Goal: Information Seeking & Learning: Learn about a topic

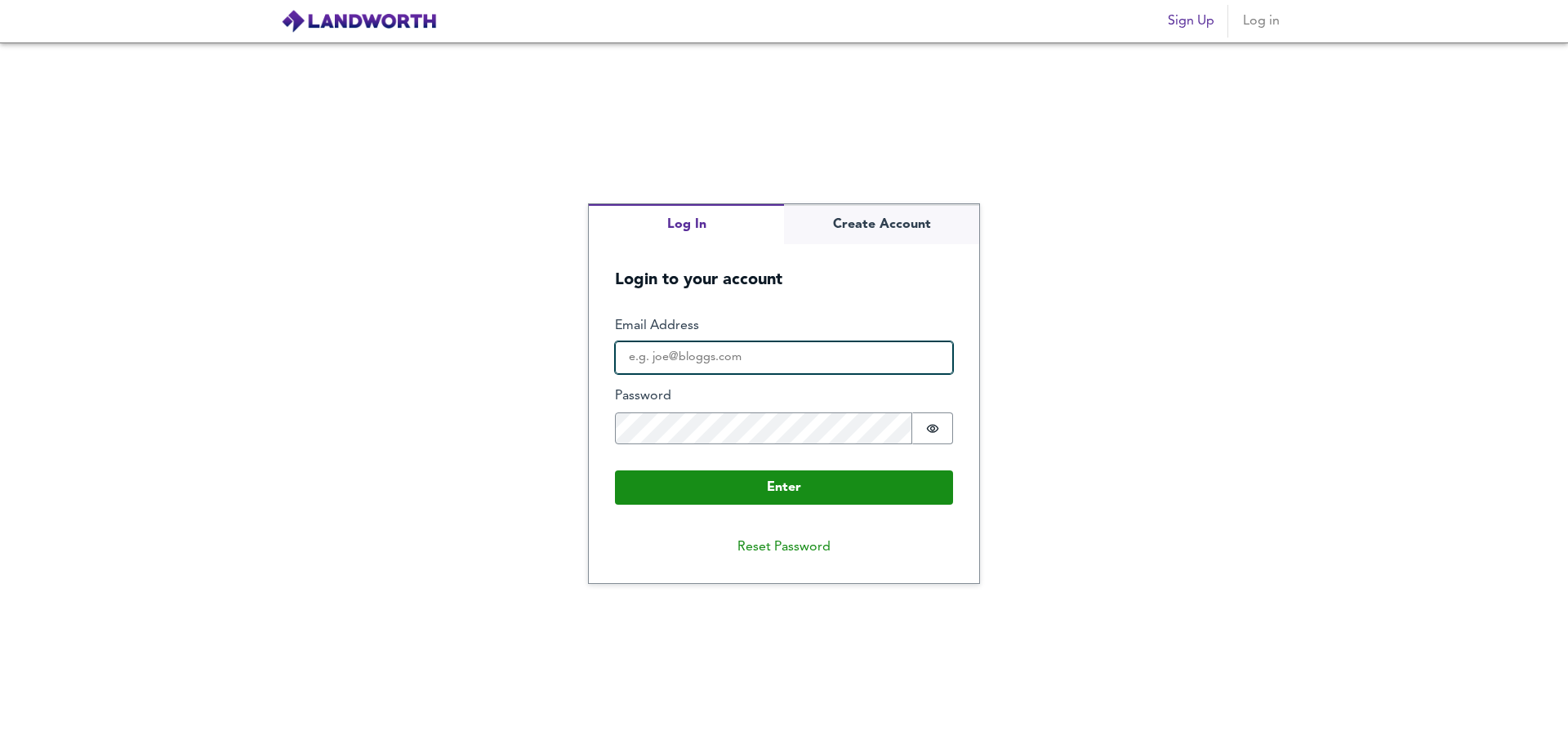
click at [766, 343] on input "Email Address" at bounding box center [784, 357] width 338 height 32
type input "[EMAIL_ADDRESS][DOMAIN_NAME]"
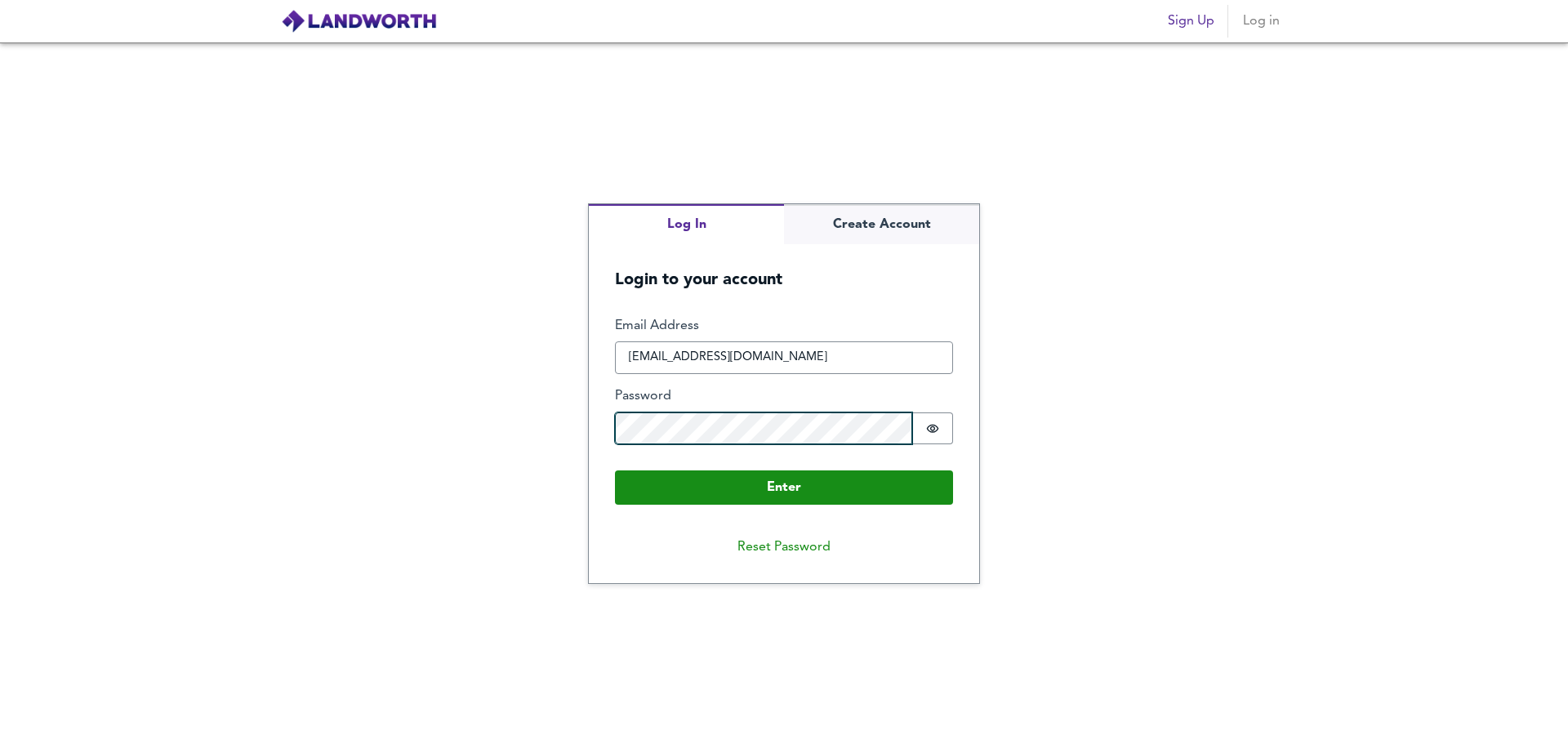
click at [615, 470] on button "Enter" at bounding box center [784, 487] width 338 height 34
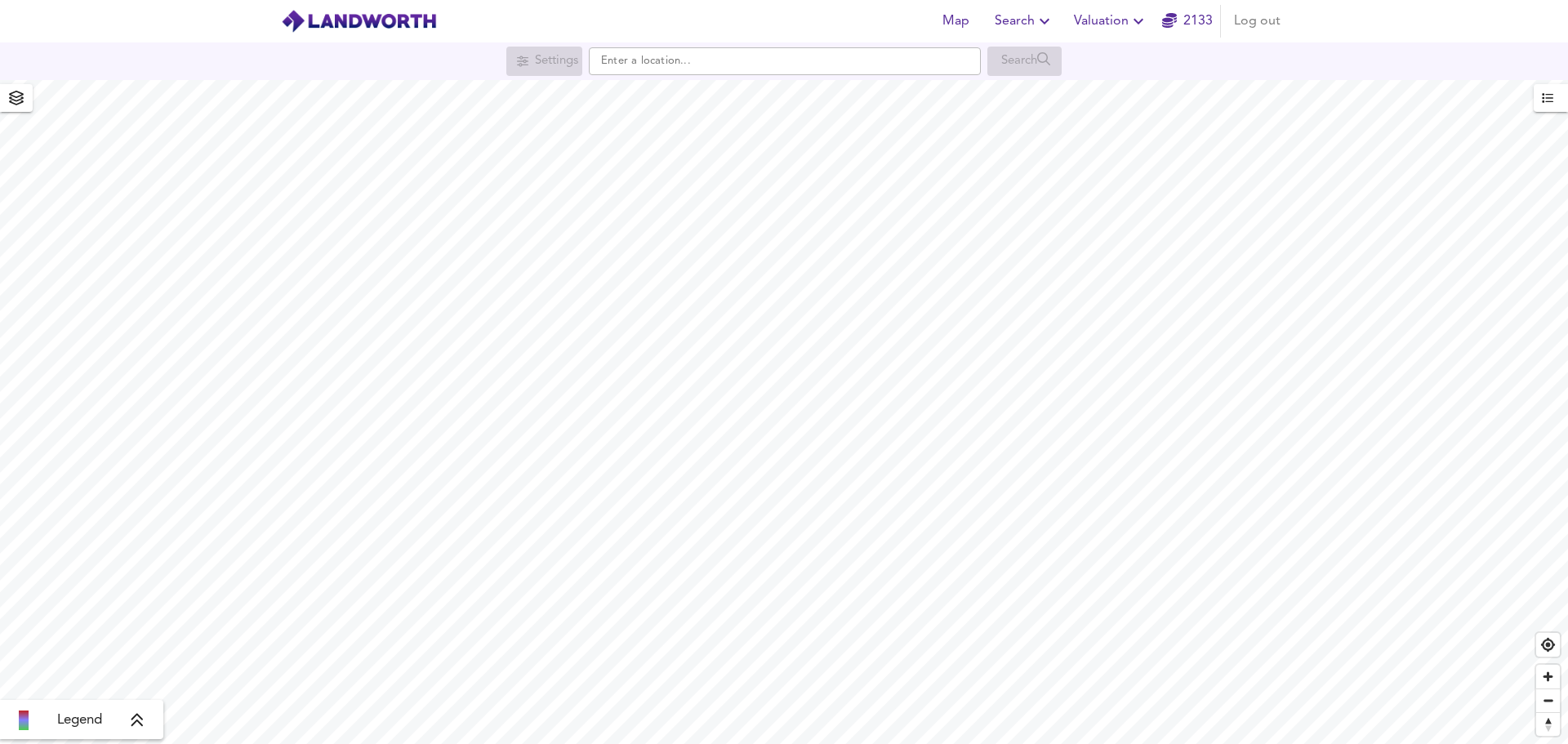
click at [1034, 17] on span "Search" at bounding box center [1024, 21] width 60 height 22
click at [1027, 87] on li "Search History" at bounding box center [1025, 87] width 162 height 29
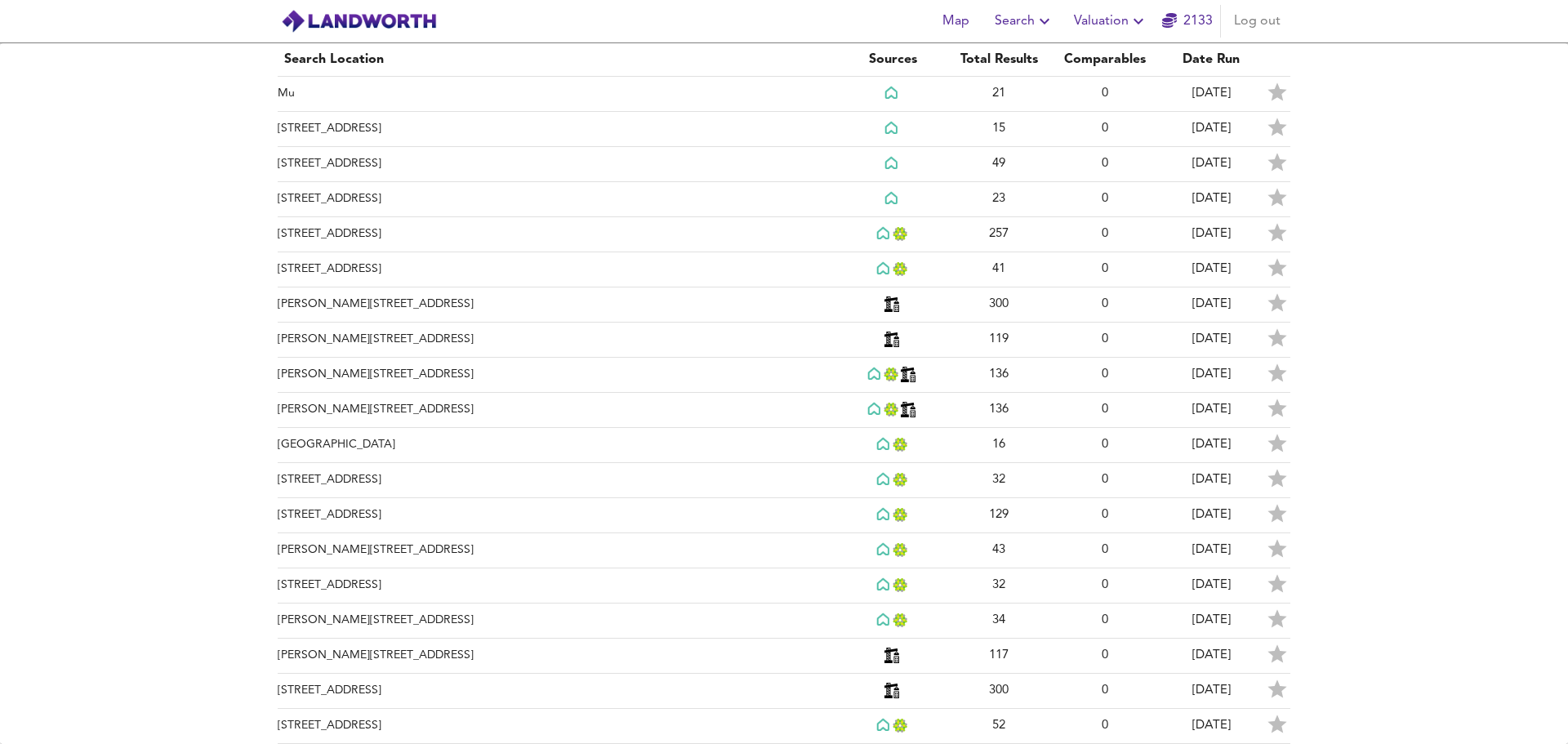
click at [1026, 22] on span "Search" at bounding box center [1024, 21] width 60 height 22
click at [999, 87] on li "Search History" at bounding box center [1025, 87] width 162 height 29
click at [376, 232] on td "[STREET_ADDRESS]" at bounding box center [559, 235] width 562 height 35
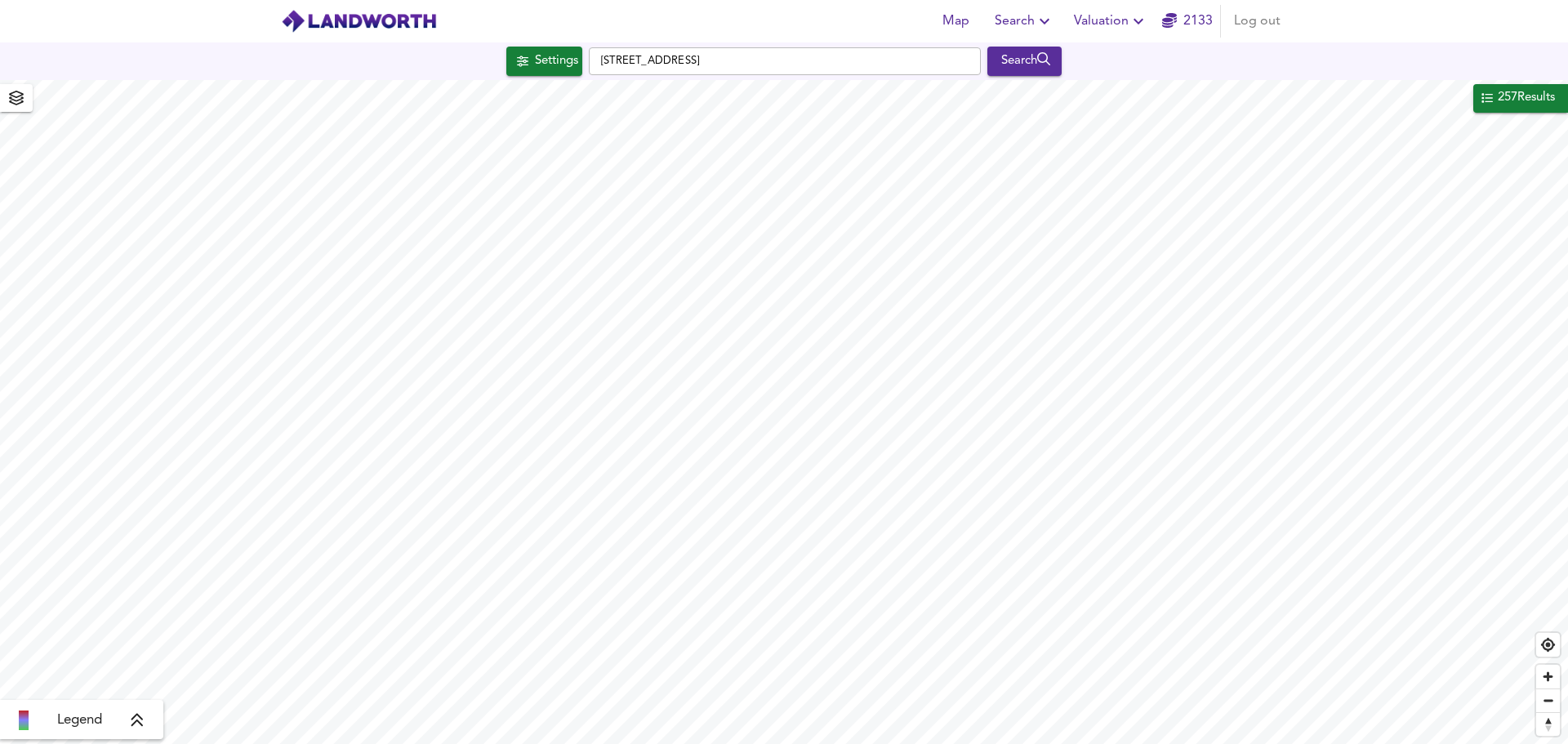
checkbox input "false"
checkbox input "true"
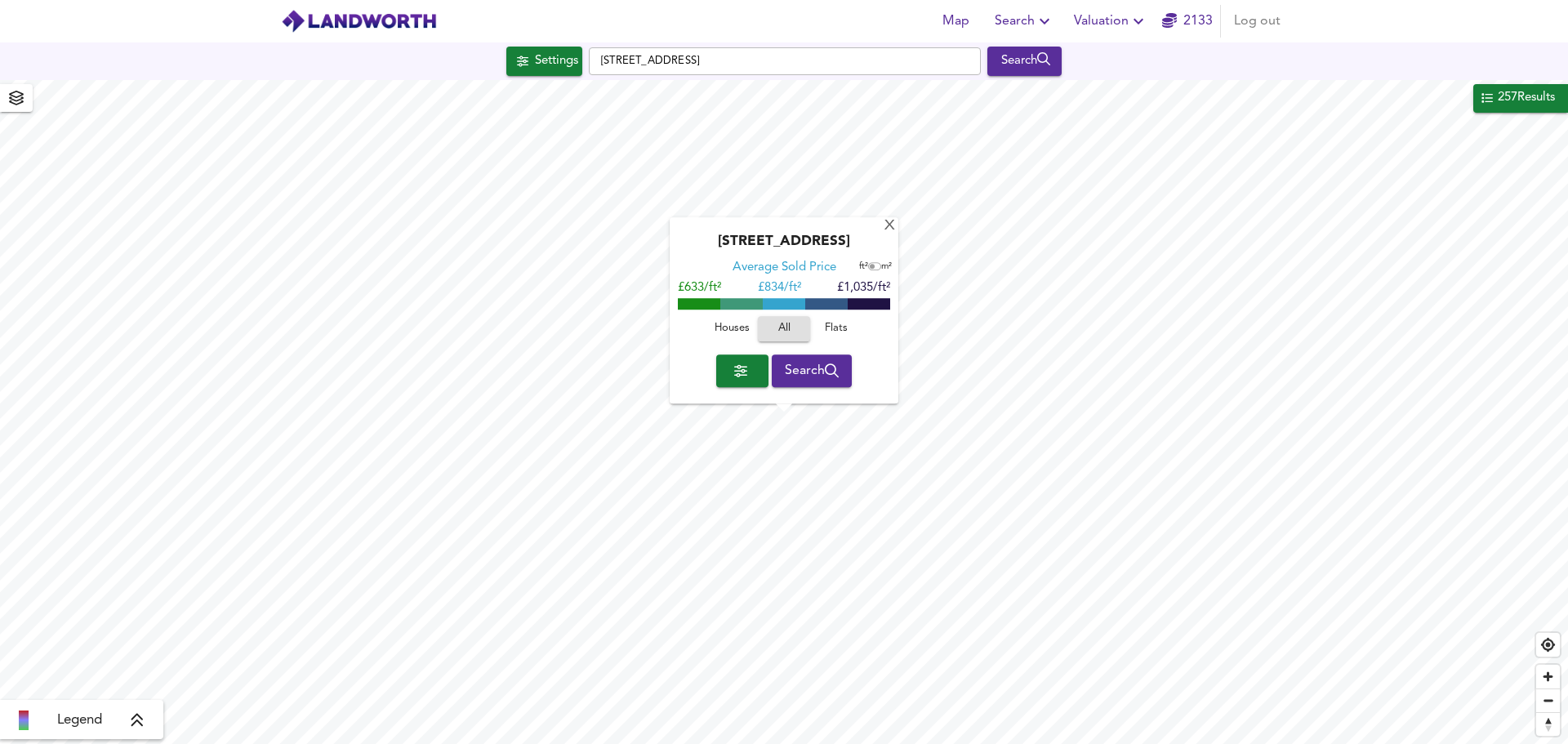
click at [746, 324] on span "Houses" at bounding box center [732, 329] width 44 height 19
click at [808, 323] on button "All" at bounding box center [784, 329] width 53 height 25
drag, startPoint x: 851, startPoint y: 327, endPoint x: 825, endPoint y: 327, distance: 26.0
click at [851, 327] on span "Flats" at bounding box center [836, 329] width 44 height 19
click at [791, 325] on span "All" at bounding box center [784, 329] width 44 height 19
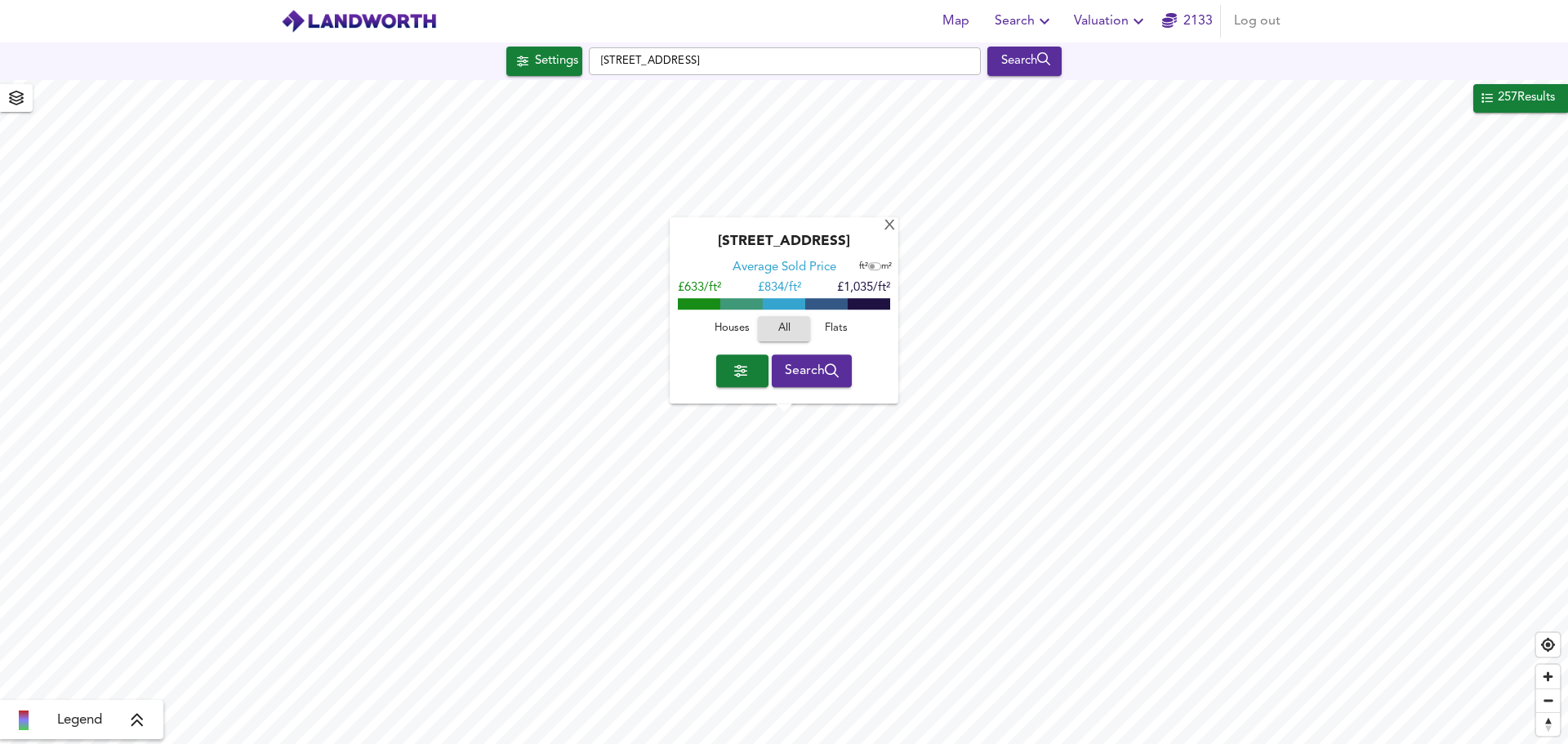
click at [736, 322] on span "Houses" at bounding box center [732, 329] width 44 height 19
click at [791, 327] on span "All" at bounding box center [784, 329] width 44 height 19
click at [752, 323] on span "Houses" at bounding box center [732, 329] width 44 height 19
click at [888, 224] on div "X" at bounding box center [889, 227] width 14 height 16
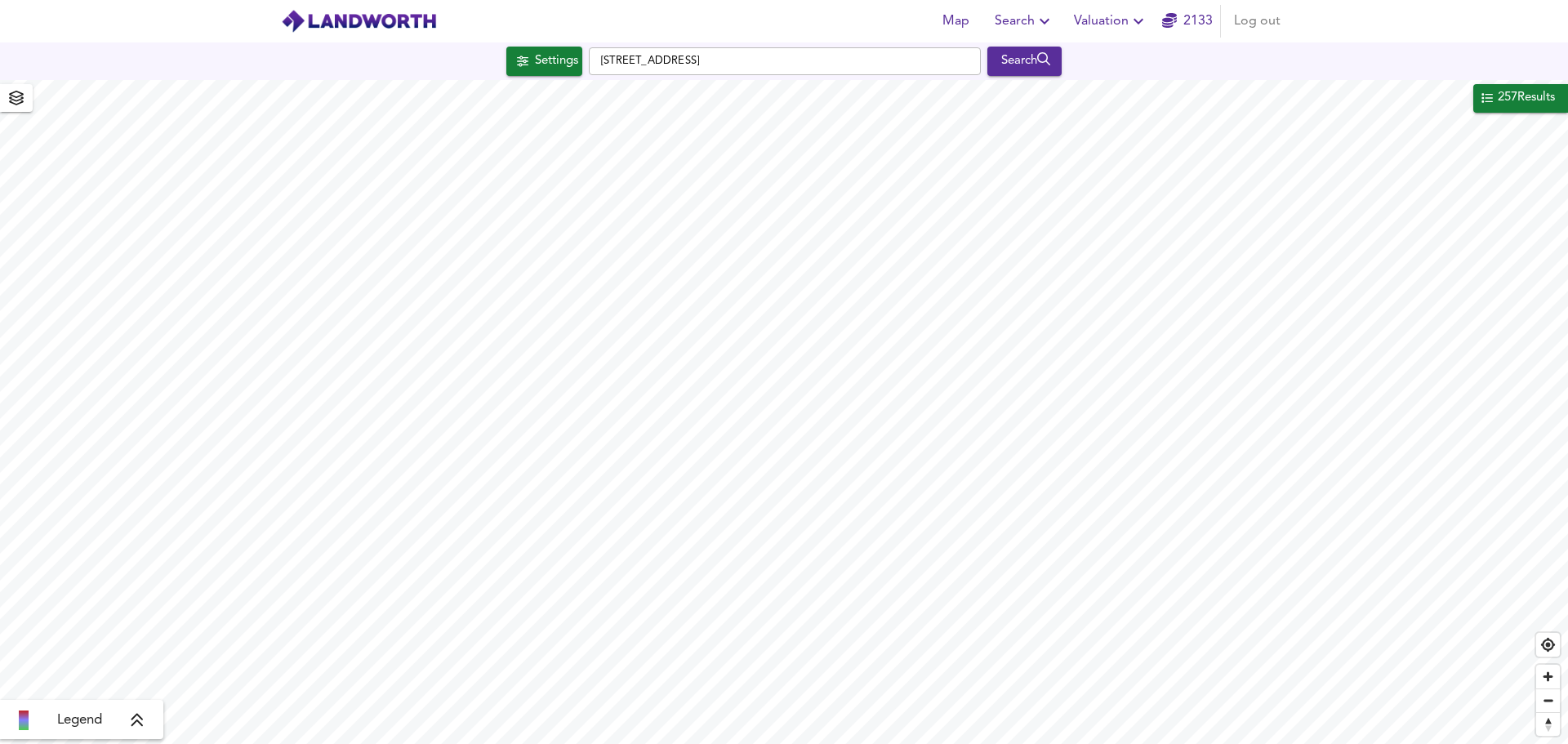
click at [807, 58] on div "Map Search Valuation [STREET_ADDRESS] Search 257 Results Legend Found 257 Prope…" at bounding box center [784, 372] width 1568 height 744
click at [755, 27] on div "Map Search Valuation [STREET_ADDRESS] Search 257 Results Legend Found 257 Prope…" at bounding box center [784, 372] width 1568 height 744
